Goal: Participate in discussion: Engage in conversation with other users on a specific topic

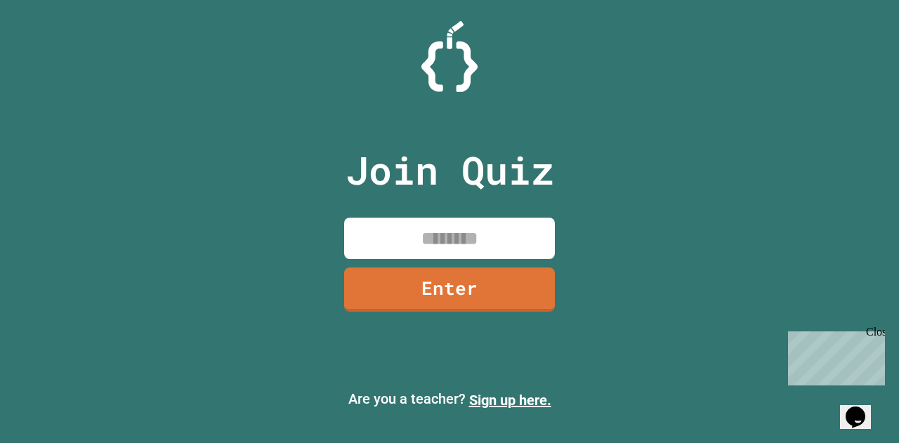
click at [489, 238] on input at bounding box center [449, 238] width 211 height 41
type input "********"
click at [458, 269] on link "Enter" at bounding box center [449, 290] width 211 height 44
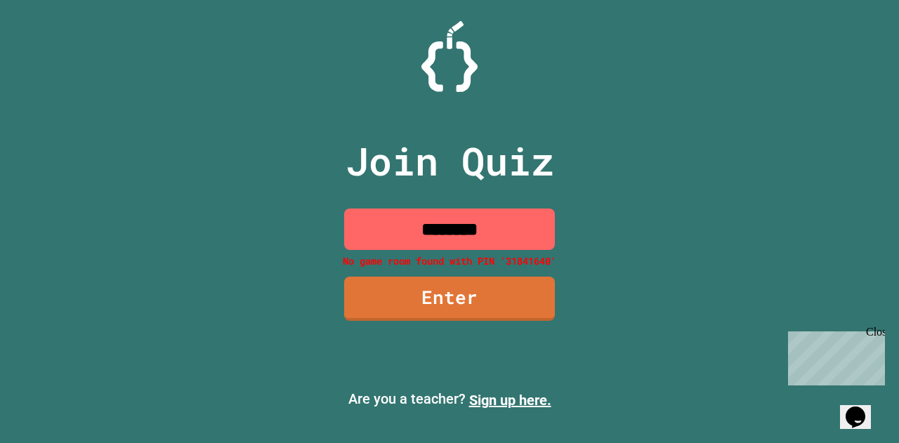
click at [490, 221] on input "********" at bounding box center [449, 229] width 211 height 41
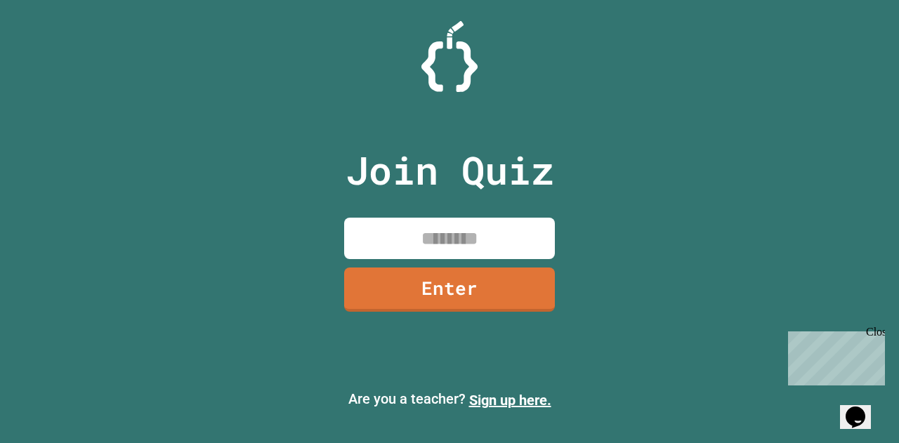
click at [416, 234] on input at bounding box center [449, 238] width 211 height 41
type input "********"
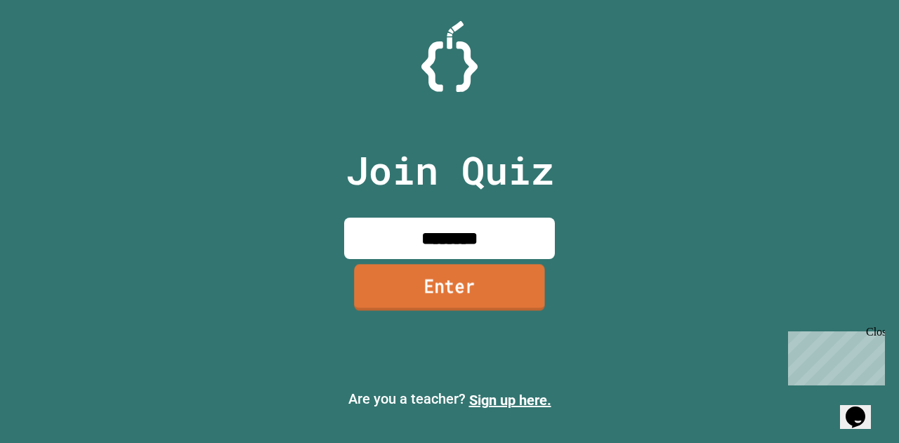
click at [432, 303] on link "Enter" at bounding box center [449, 287] width 191 height 46
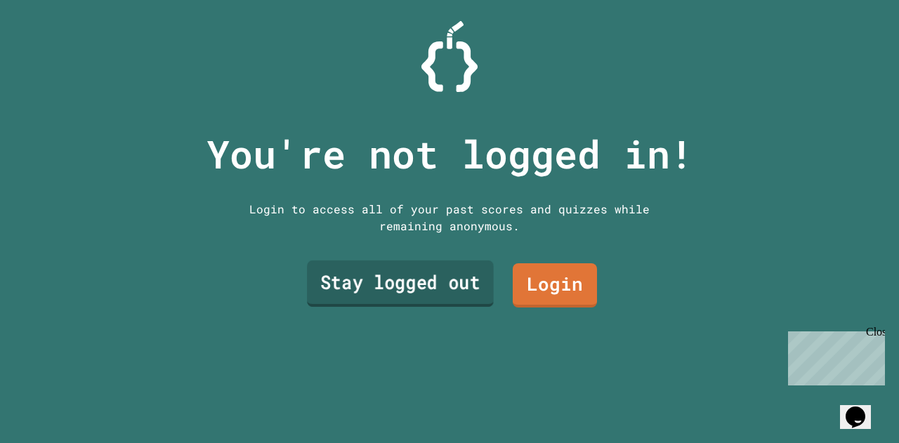
click at [437, 282] on link "Stay logged out" at bounding box center [400, 284] width 187 height 46
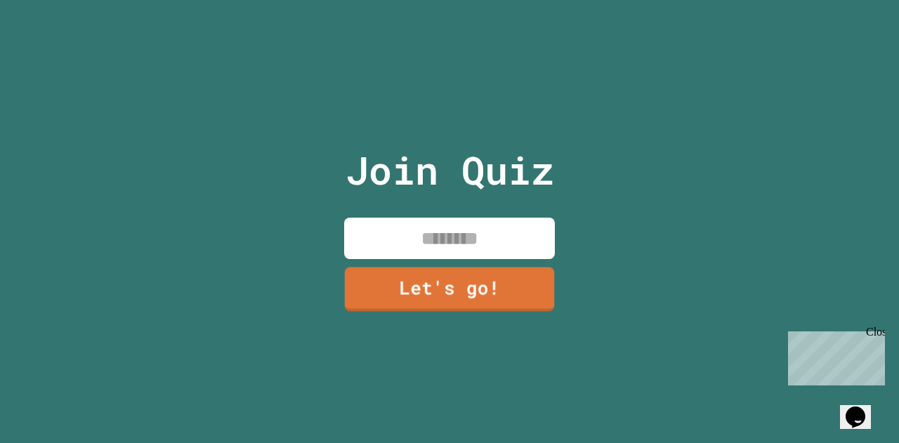
click at [445, 228] on input at bounding box center [449, 238] width 211 height 41
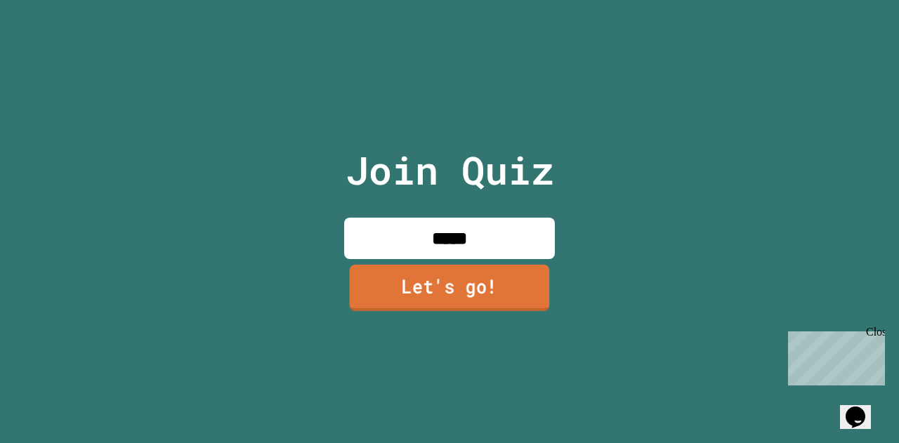
type input "*****"
click at [431, 291] on link "Let's go!" at bounding box center [450, 288] width 200 height 46
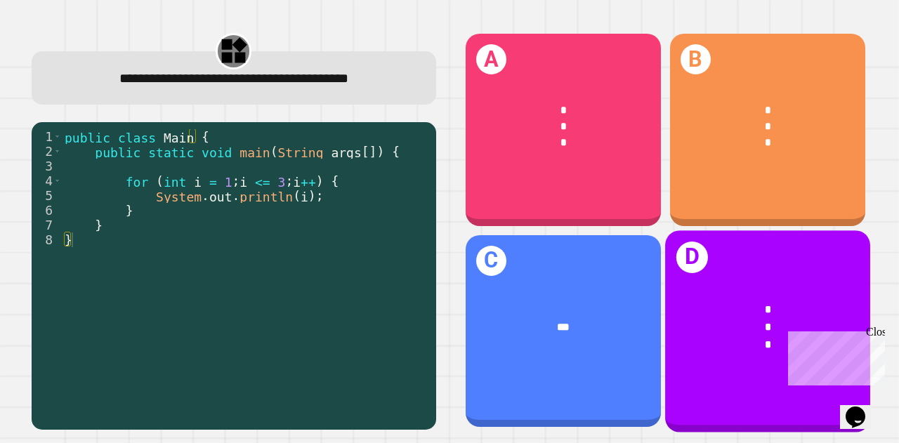
click at [754, 319] on div "*" at bounding box center [768, 327] width 160 height 17
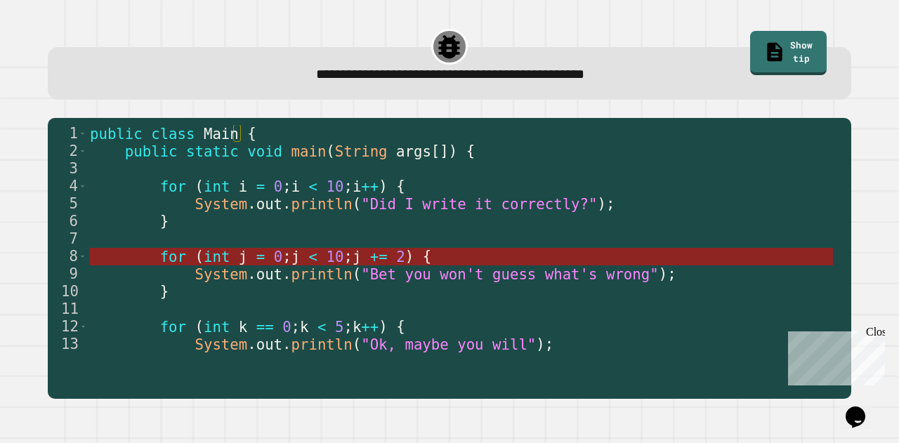
click at [327, 260] on span "10" at bounding box center [336, 256] width 18 height 17
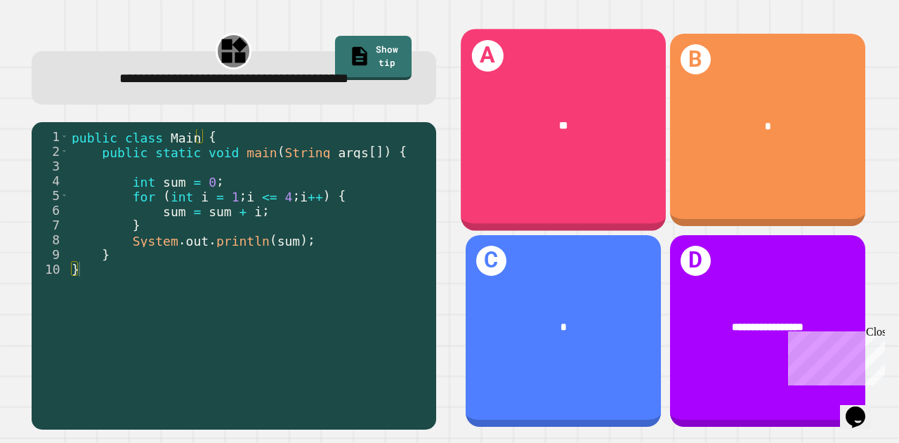
click at [497, 154] on div "A **" at bounding box center [563, 130] width 205 height 202
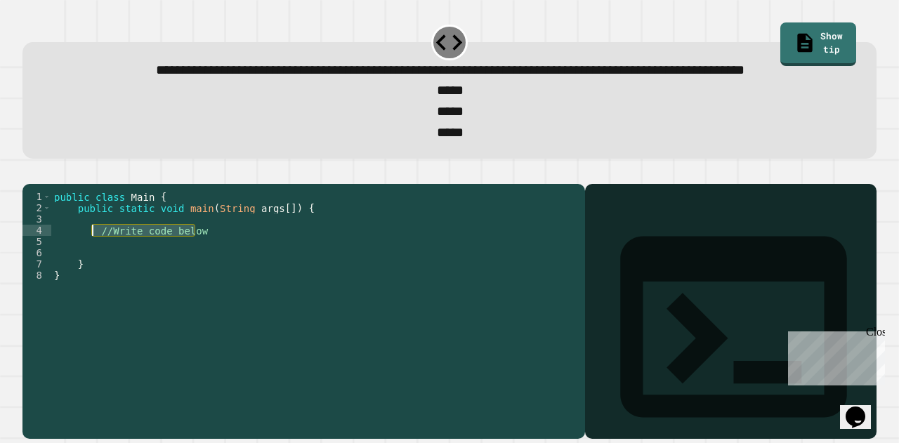
drag, startPoint x: 225, startPoint y: 277, endPoint x: 94, endPoint y: 276, distance: 130.6
click at [94, 276] on div "public class Main { public static void main ( String args [ ]) { //Write code b…" at bounding box center [314, 281] width 527 height 180
type textarea "*"
click at [232, 279] on div "public class Main { public static void main ( String args [ ]) { for ( i = 1 ; …" at bounding box center [314, 281] width 527 height 180
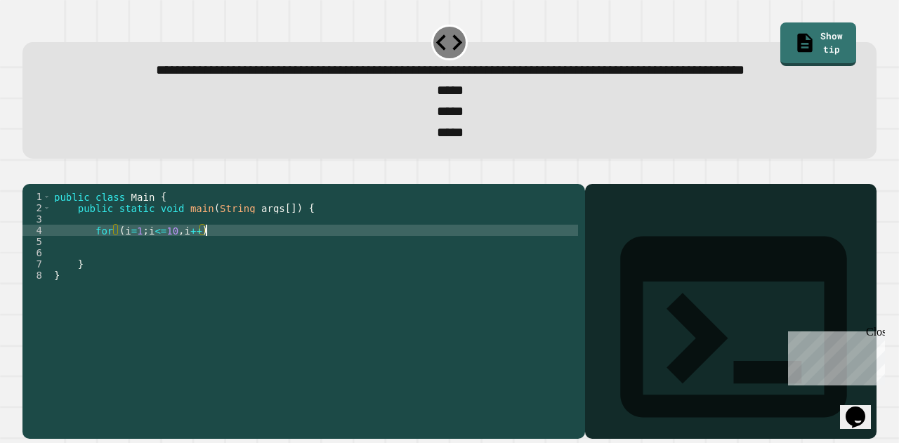
type textarea "**********"
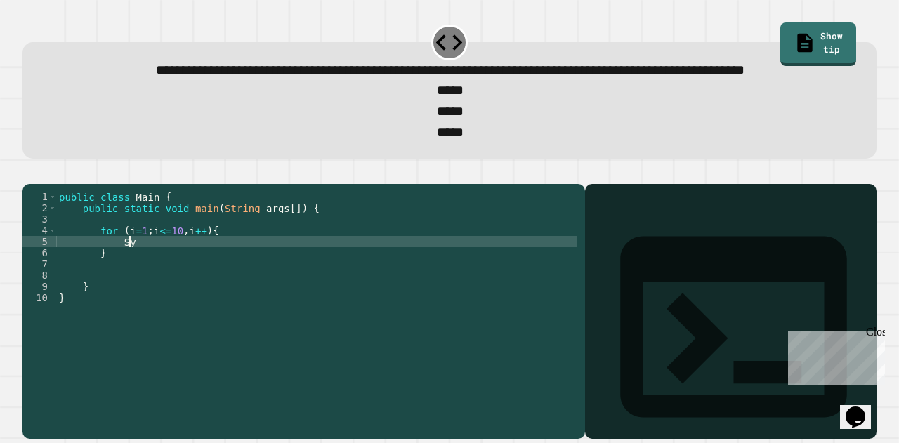
type textarea "*"
click at [309, 285] on div "public class Main { public static void main ( String args [ ]) { for ( i = 1 ; …" at bounding box center [316, 281] width 521 height 180
click at [29, 173] on icon "button" at bounding box center [29, 173] width 0 height 0
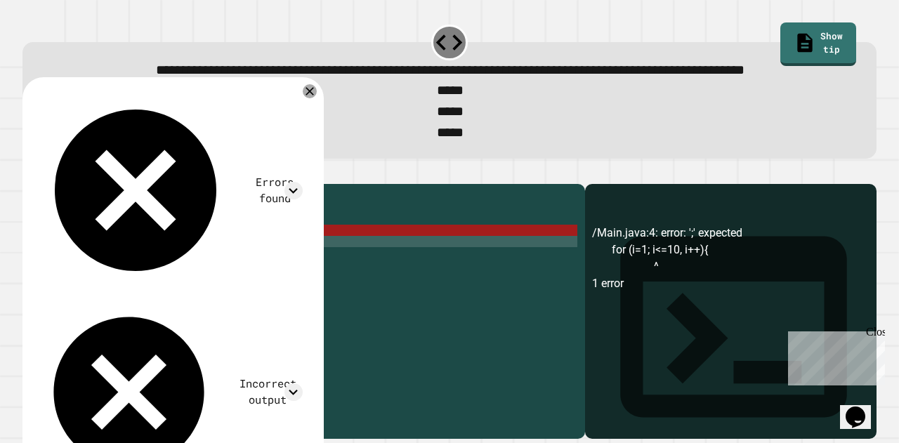
click at [184, 275] on div "public class Main { public static void main ( String args [ ]) { for ( i = 1 ; …" at bounding box center [316, 281] width 521 height 180
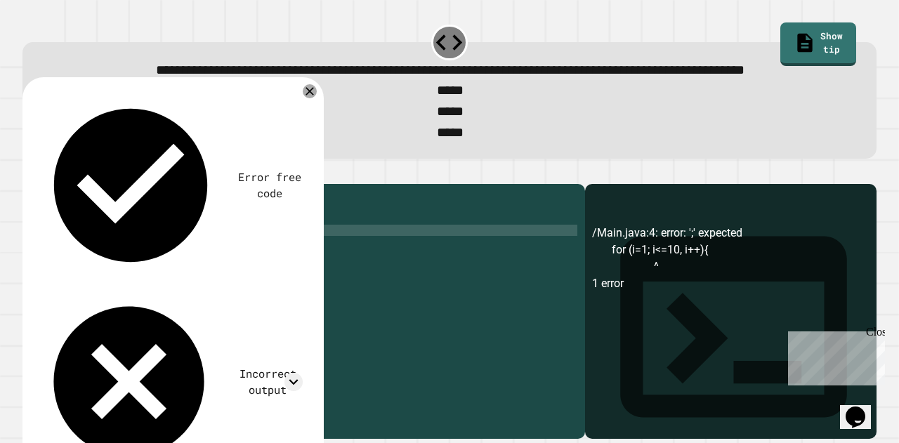
scroll to position [0, 8]
type textarea "**********"
click at [29, 173] on icon "button" at bounding box center [29, 173] width 0 height 0
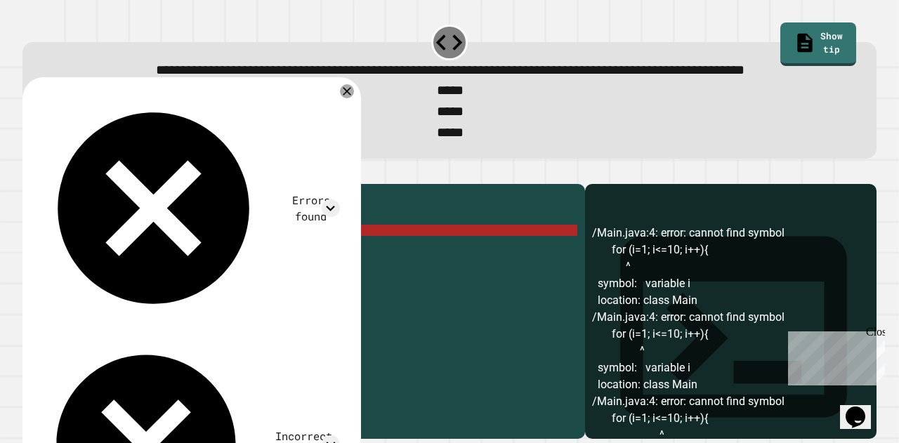
click at [696, 386] on div "/Main.java:4: error: cannot find symbol for (i=1; i<=10; i++){ ^ symbol: variab…" at bounding box center [730, 332] width 277 height 214
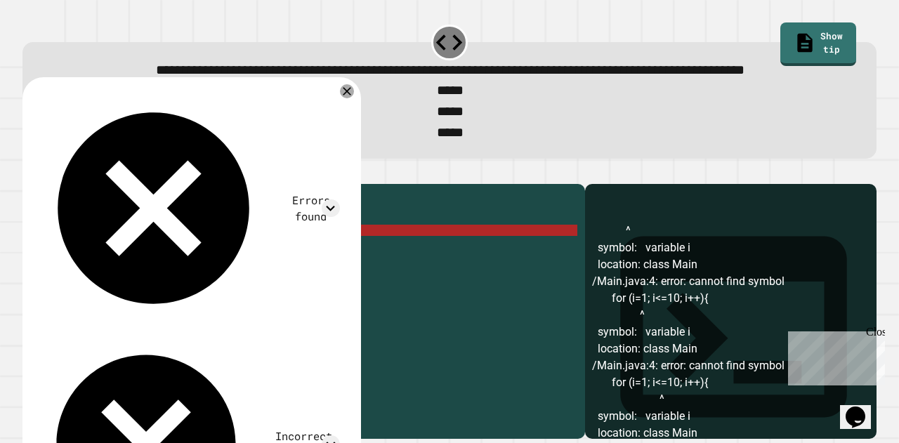
scroll to position [41, 0]
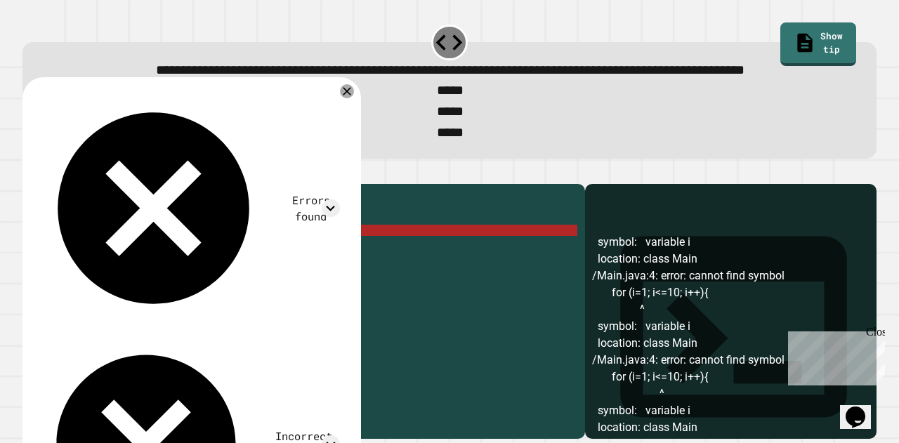
click at [107, 264] on div "public class Main { public static void main ( String args [ ]) { for ( i = 1 ; …" at bounding box center [316, 281] width 521 height 180
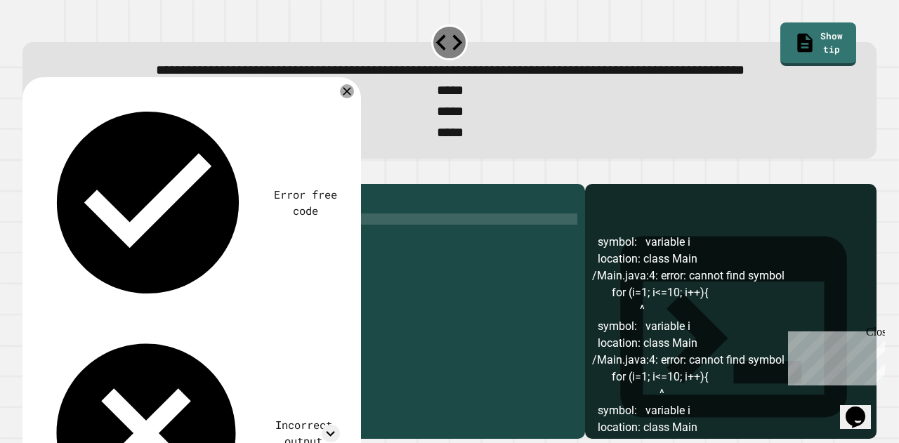
type textarea "*"
click at [125, 277] on div "public class Main { public static void main ( String args [ ]) { for ( i = 1 ; …" at bounding box center [316, 281] width 521 height 180
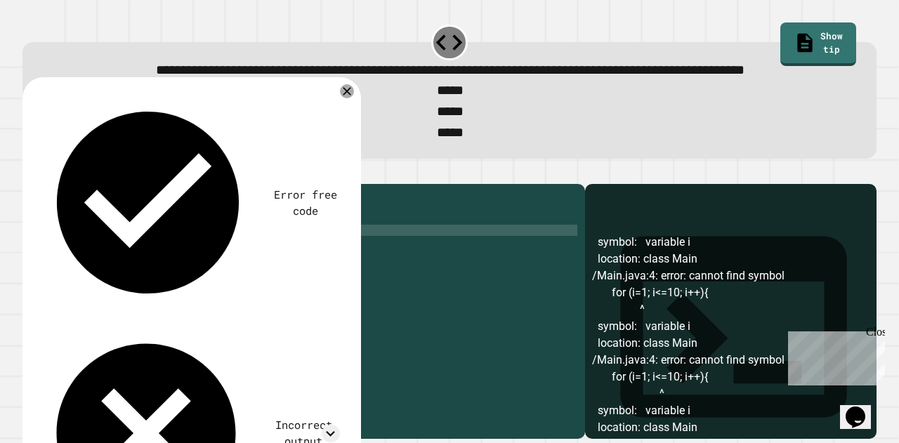
scroll to position [0, 6]
type textarea "**********"
click at [29, 173] on icon "button" at bounding box center [29, 173] width 0 height 0
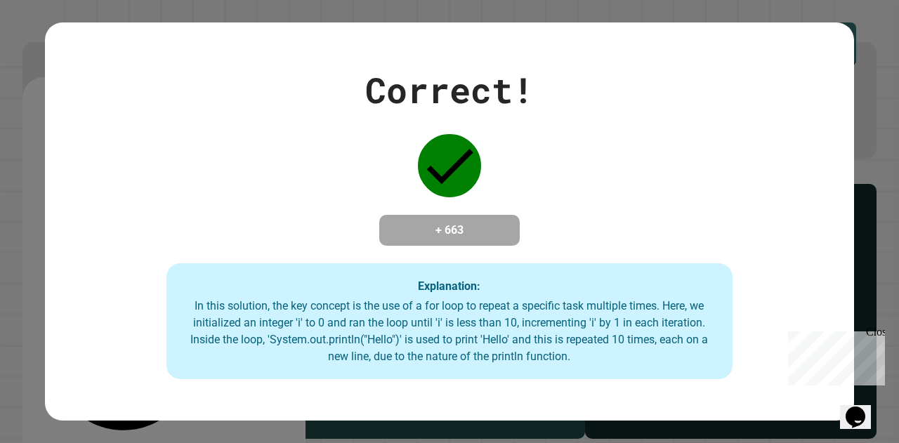
click at [874, 337] on div "Close" at bounding box center [875, 335] width 18 height 18
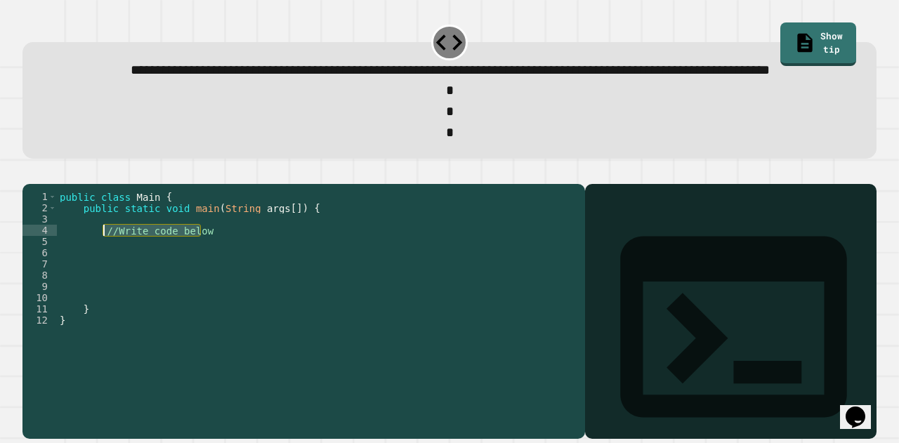
drag, startPoint x: 211, startPoint y: 279, endPoint x: 103, endPoint y: 279, distance: 108.2
click at [103, 279] on div "public class Main { public static void main ( String args [ ]) { //Write code b…" at bounding box center [317, 281] width 521 height 180
click at [190, 276] on div "public class Main { public static void main ( String args [ ]) { for ( i = 1 ; …" at bounding box center [317, 281] width 521 height 180
type textarea "**********"
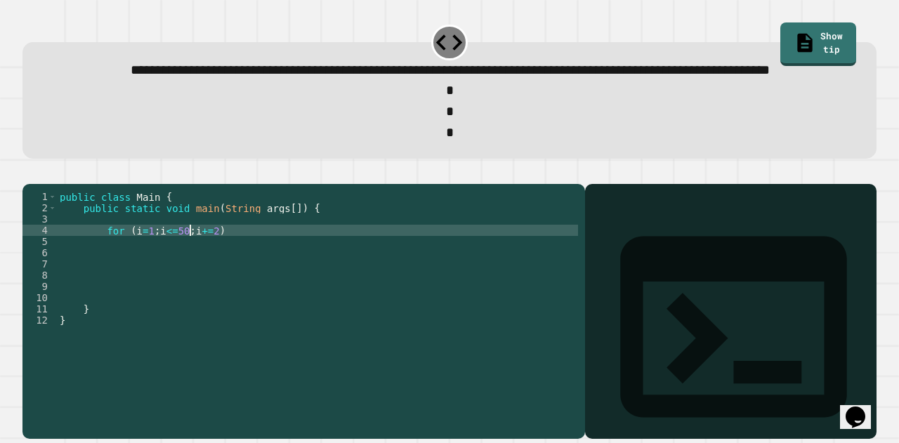
scroll to position [0, 9]
click at [239, 277] on div "public class Main { public static void main ( String args [ ]) { for ( i = 1 ; …" at bounding box center [317, 281] width 521 height 180
type textarea "**********"
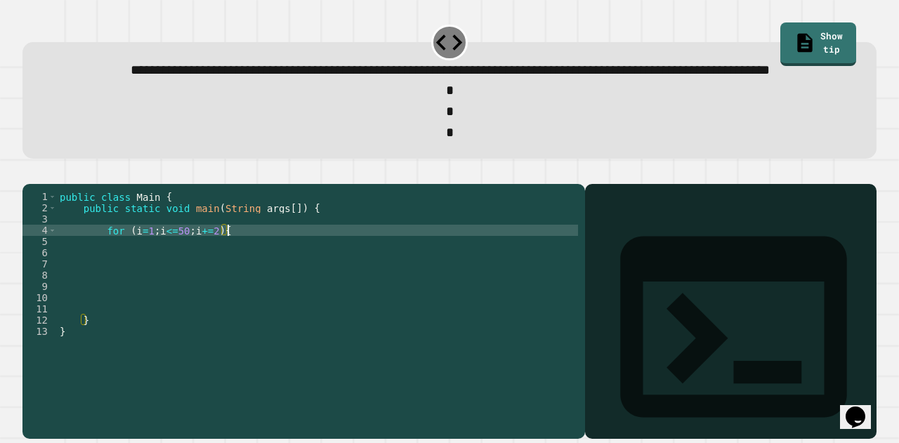
scroll to position [0, 4]
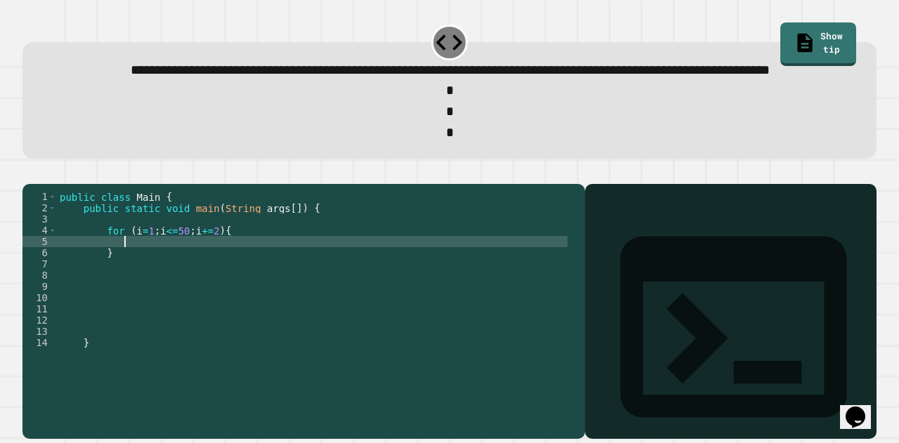
type textarea "*"
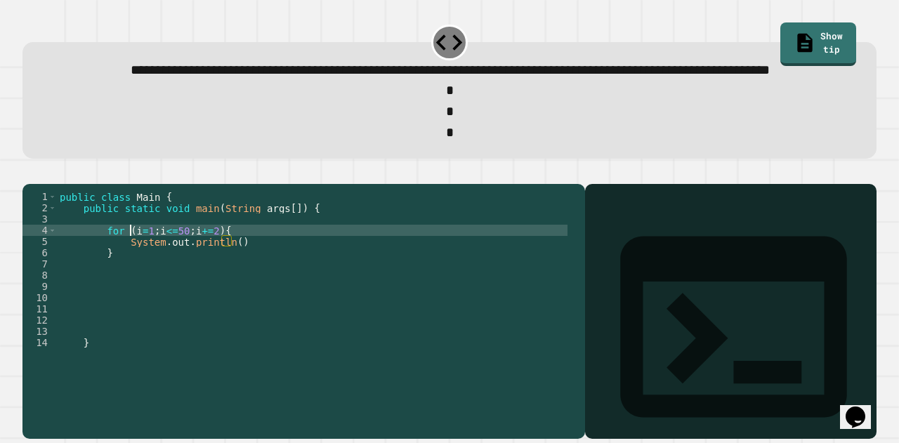
click at [128, 275] on div "public class Main { public static void main ( String args [ ]) { for ( i = 1 ; …" at bounding box center [312, 281] width 511 height 180
click at [229, 286] on div "public class Main { public static void main ( String args [ ]) { for ( int i = …" at bounding box center [312, 281] width 511 height 180
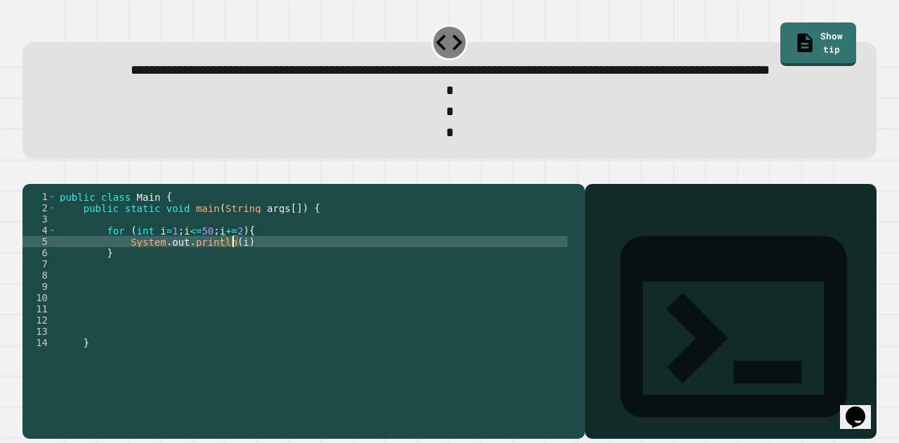
scroll to position [0, 12]
click at [42, 186] on icon "button" at bounding box center [39, 181] width 8 height 10
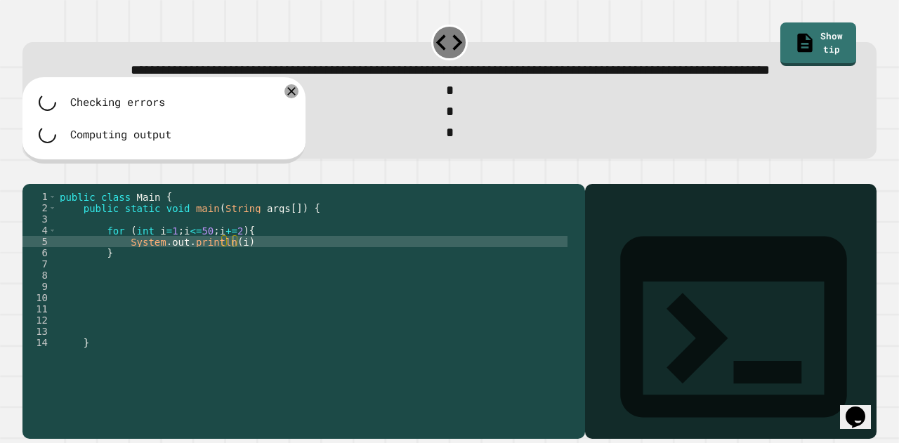
click at [243, 290] on div "public class Main { public static void main ( String args [ ]) { for ( int i = …" at bounding box center [312, 281] width 511 height 180
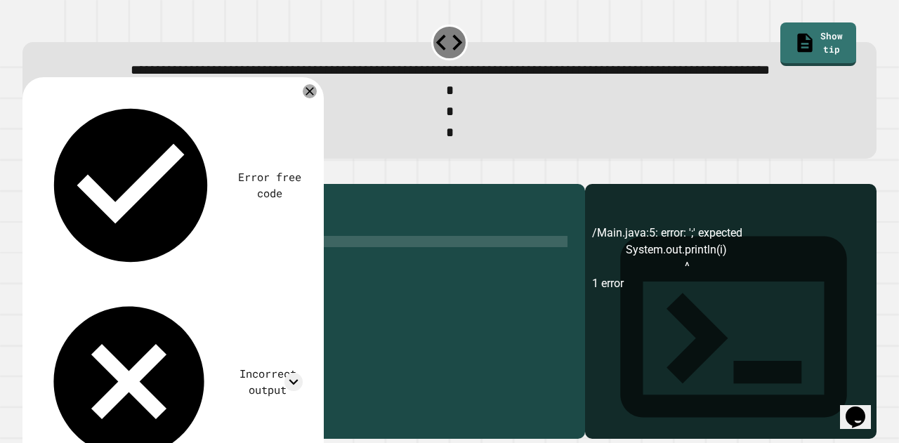
type textarea "**********"
click at [29, 173] on icon "button" at bounding box center [29, 173] width 0 height 0
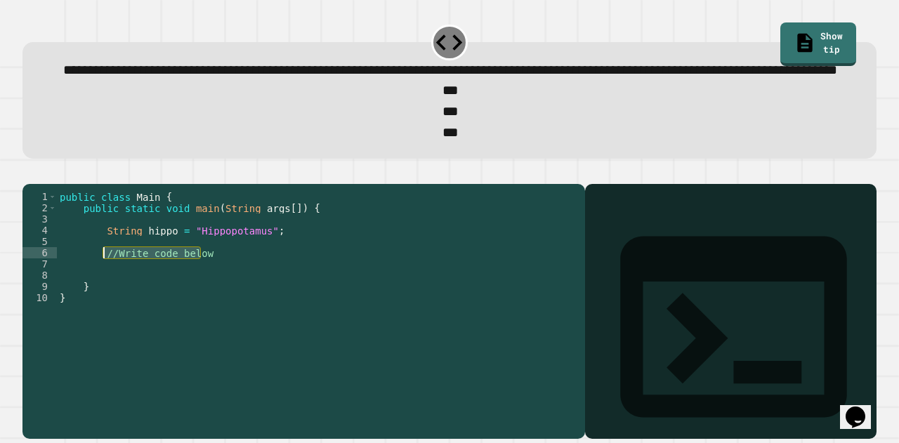
drag, startPoint x: 216, startPoint y: 297, endPoint x: 104, endPoint y: 299, distance: 111.7
click at [104, 299] on div "public class Main { public static void main ( String args [ ]) { String hippo =…" at bounding box center [317, 281] width 521 height 180
type textarea "*"
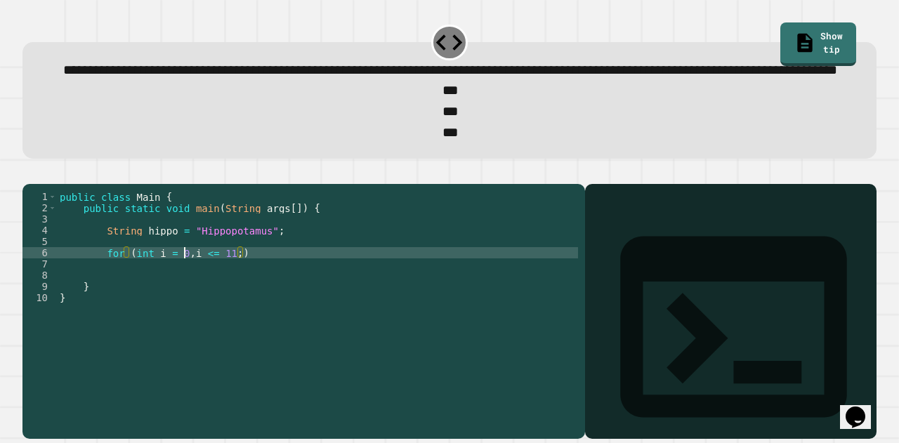
click at [183, 298] on div "public class Main { public static void main ( String args [ ]) { String hippo =…" at bounding box center [317, 281] width 521 height 180
click at [236, 297] on div "public class Main { public static void main ( String args [ ]) { String hippo =…" at bounding box center [317, 281] width 521 height 180
click at [264, 298] on div "public class Main { public static void main ( String args [ ]) { String hippo =…" at bounding box center [317, 281] width 521 height 180
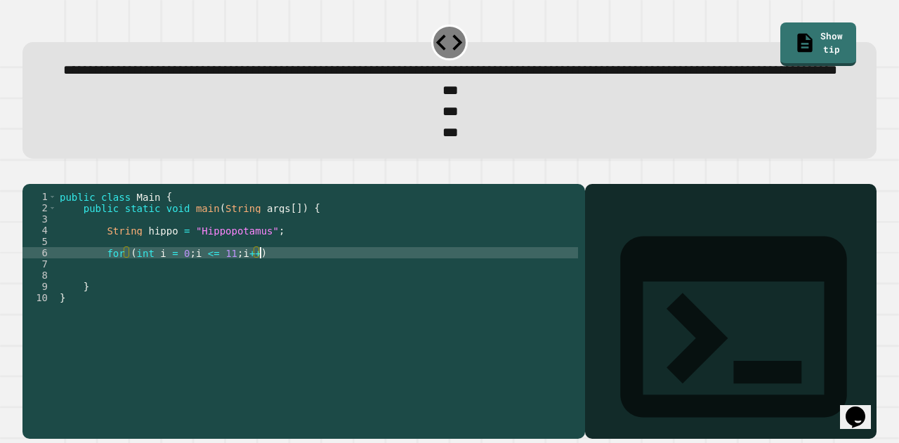
type textarea "**********"
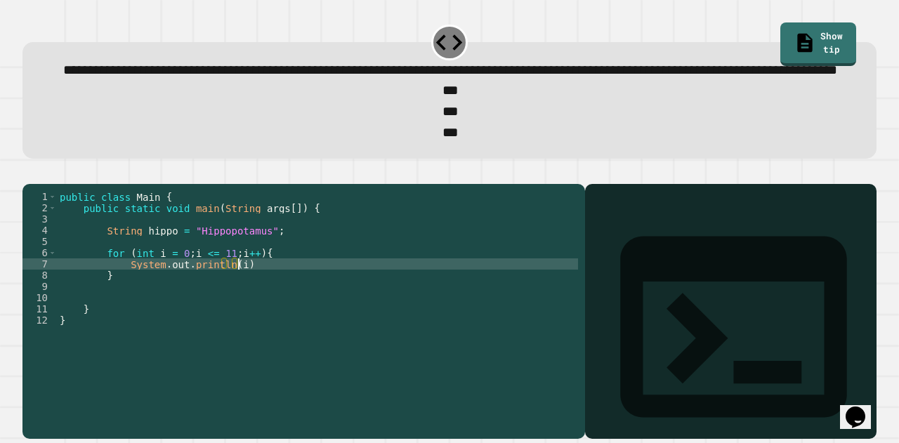
scroll to position [0, 12]
click at [227, 309] on div "public class Main { public static void main ( String args [ ]) { String hippo =…" at bounding box center [317, 281] width 521 height 180
click at [355, 308] on div "public class Main { public static void main ( String args [ ]) { String hippo =…" at bounding box center [317, 281] width 521 height 180
click at [41, 186] on icon "button" at bounding box center [39, 181] width 8 height 10
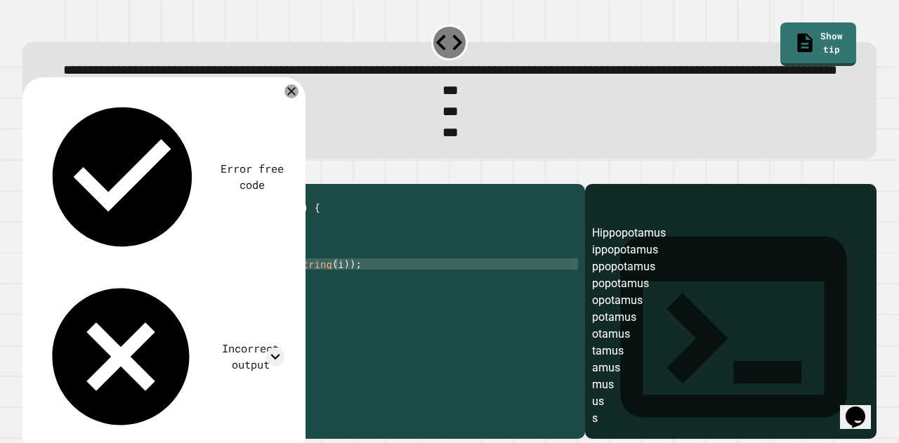
scroll to position [0, 14]
click at [181, 296] on div "public class Main { public static void main ( String args [ ]) { String hippo =…" at bounding box center [317, 281] width 521 height 180
click at [302, 310] on div "public class Main { public static void main ( String args [ ]) { String hippo =…" at bounding box center [317, 281] width 521 height 180
drag, startPoint x: 308, startPoint y: 310, endPoint x: 261, endPoint y: 311, distance: 47.1
click at [261, 311] on div "public class Main { public static void main ( String args [ ]) { String hippo =…" at bounding box center [317, 281] width 521 height 180
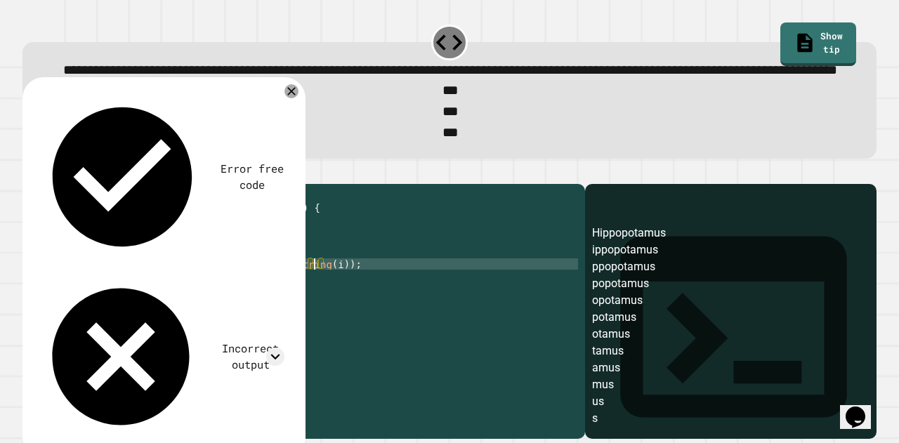
click at [312, 308] on div "public class Main { public static void main ( String args [ ]) { String hippo =…" at bounding box center [317, 281] width 521 height 180
click at [318, 309] on div "public class Main { public static void main ( String args [ ]) { String hippo =…" at bounding box center [317, 281] width 521 height 180
click at [390, 309] on div "public class Main { public static void main ( String args [ ]) { String hippo =…" at bounding box center [317, 281] width 521 height 180
type textarea "**********"
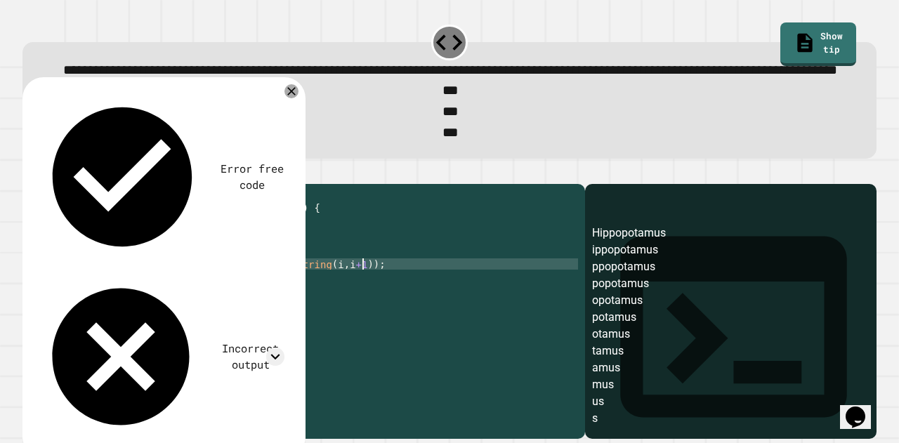
click at [29, 173] on icon "button" at bounding box center [29, 173] width 0 height 0
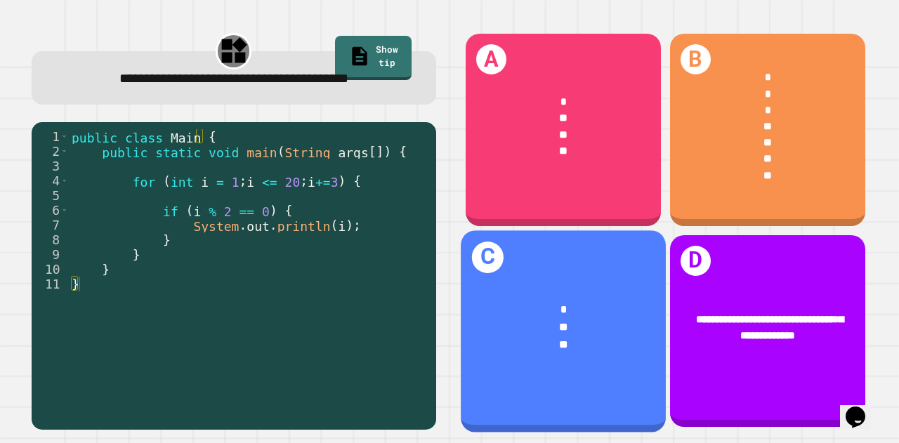
click at [535, 336] on div "**" at bounding box center [563, 344] width 160 height 17
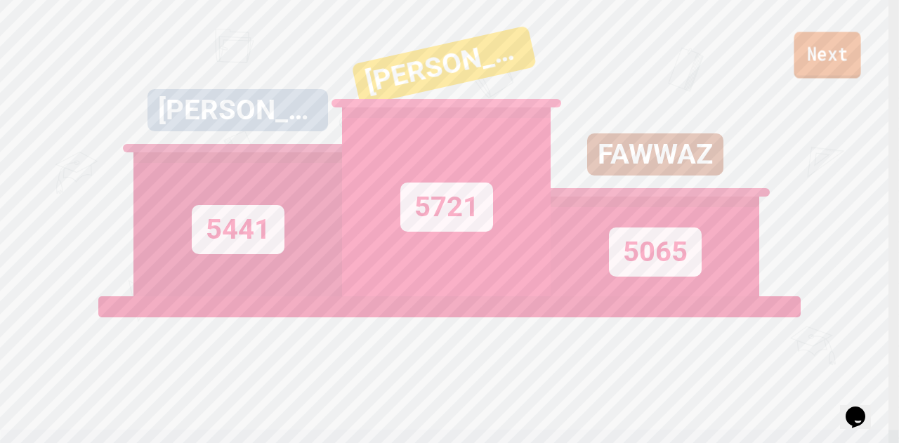
click at [808, 53] on link "Next" at bounding box center [827, 55] width 67 height 46
